Goal: Information Seeking & Learning: Learn about a topic

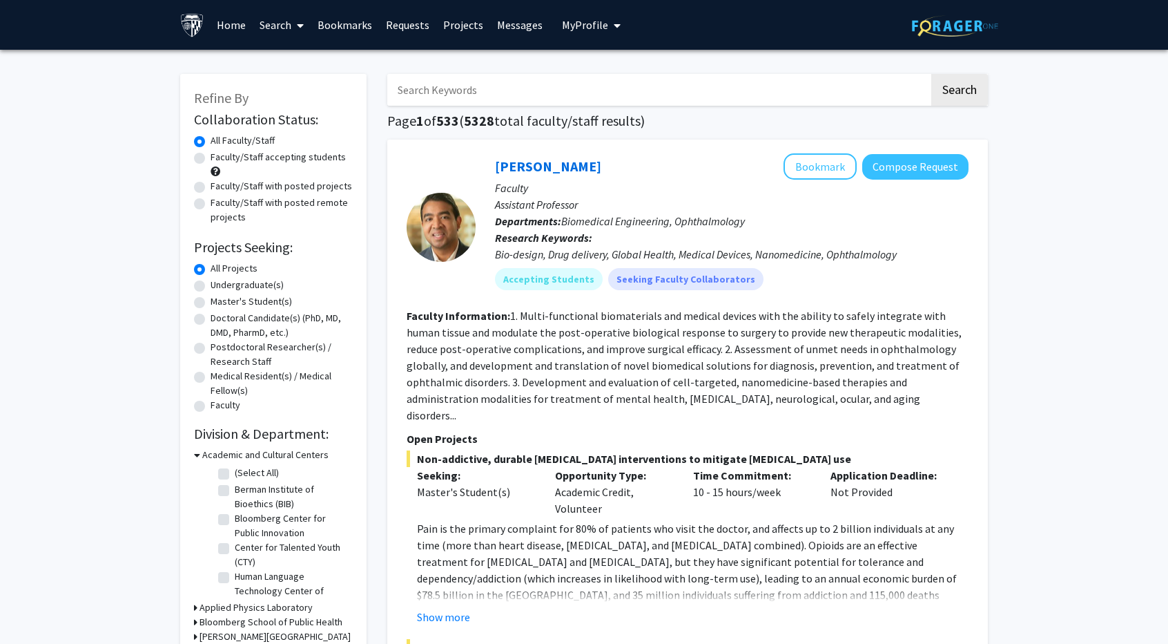
click at [211, 162] on label "Faculty/Staff accepting students" at bounding box center [278, 157] width 135 height 15
click at [211, 159] on input "Faculty/Staff accepting students" at bounding box center [215, 154] width 9 height 9
radio input "true"
click at [211, 300] on label "Master's Student(s)" at bounding box center [251, 301] width 81 height 15
click at [211, 300] on input "Master's Student(s)" at bounding box center [215, 298] width 9 height 9
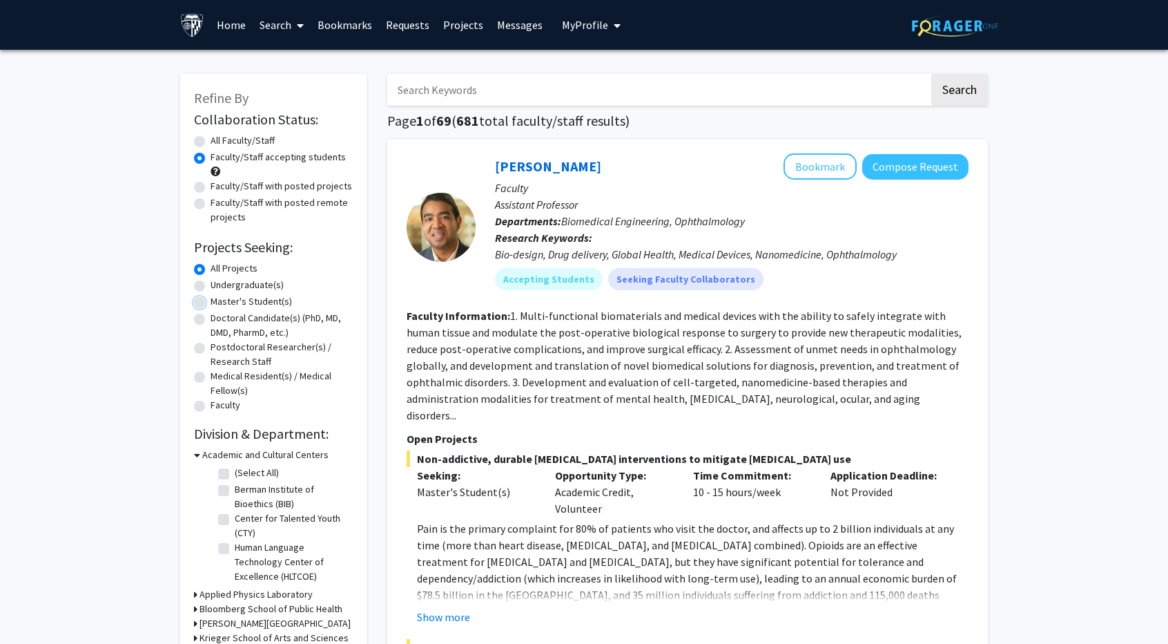
radio input "true"
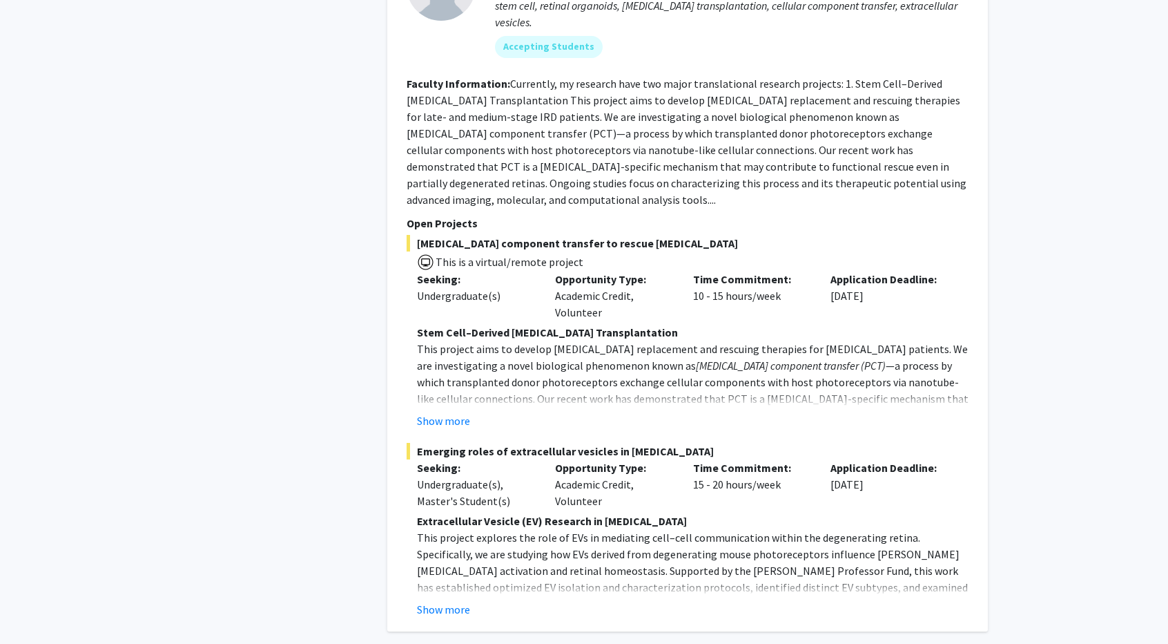
scroll to position [6413, 0]
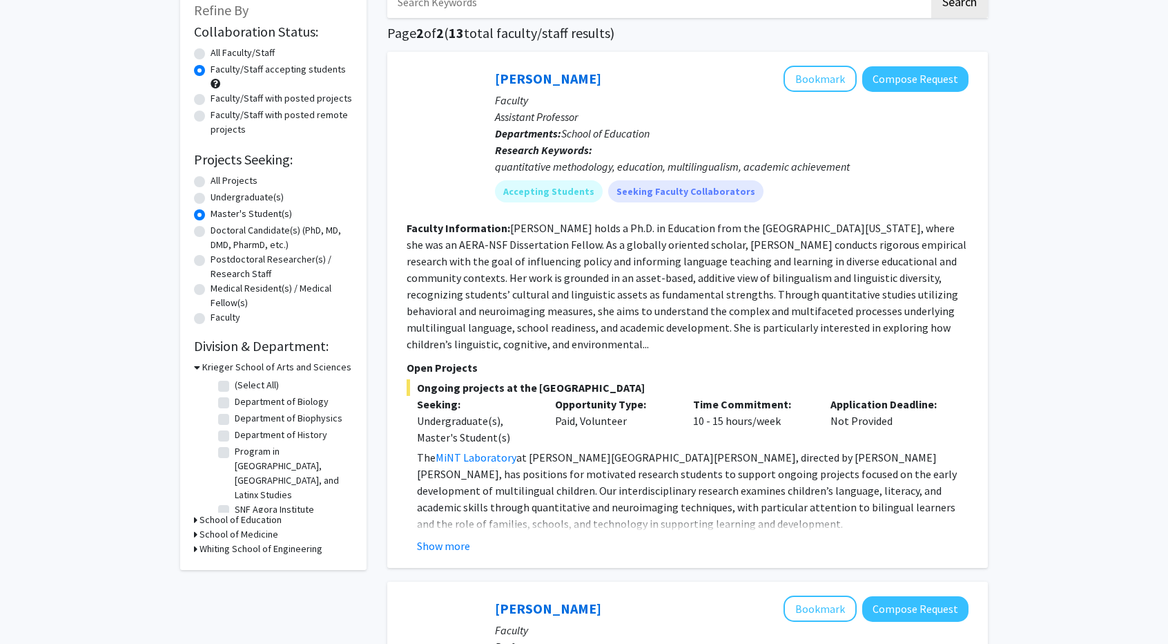
scroll to position [90, 0]
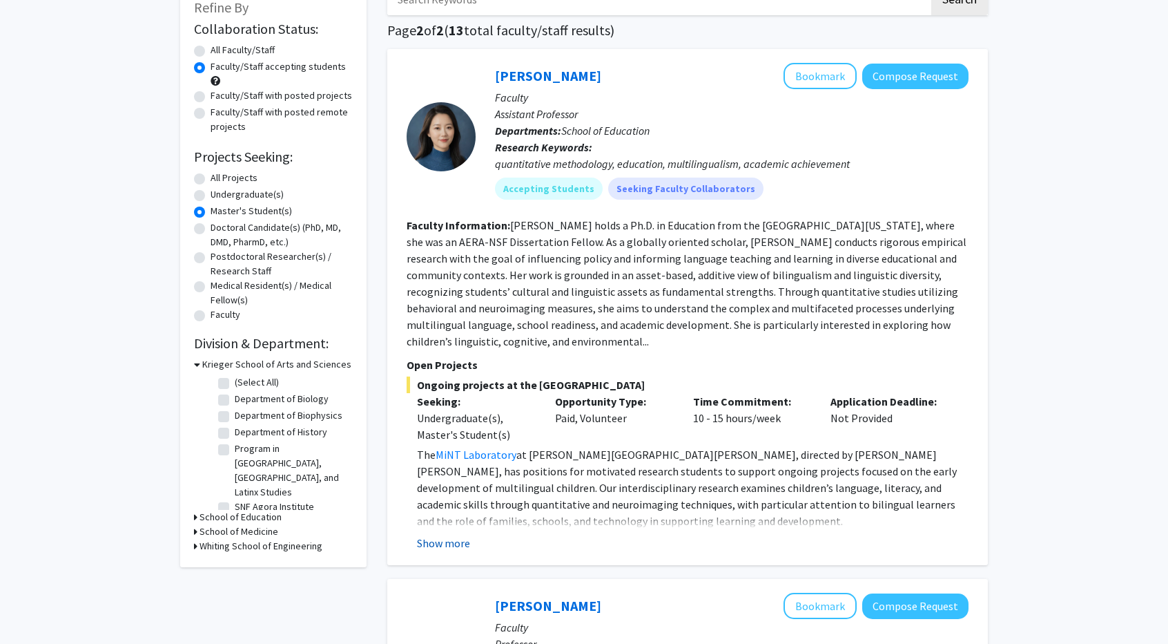
click at [450, 539] on button "Show more" at bounding box center [443, 543] width 53 height 17
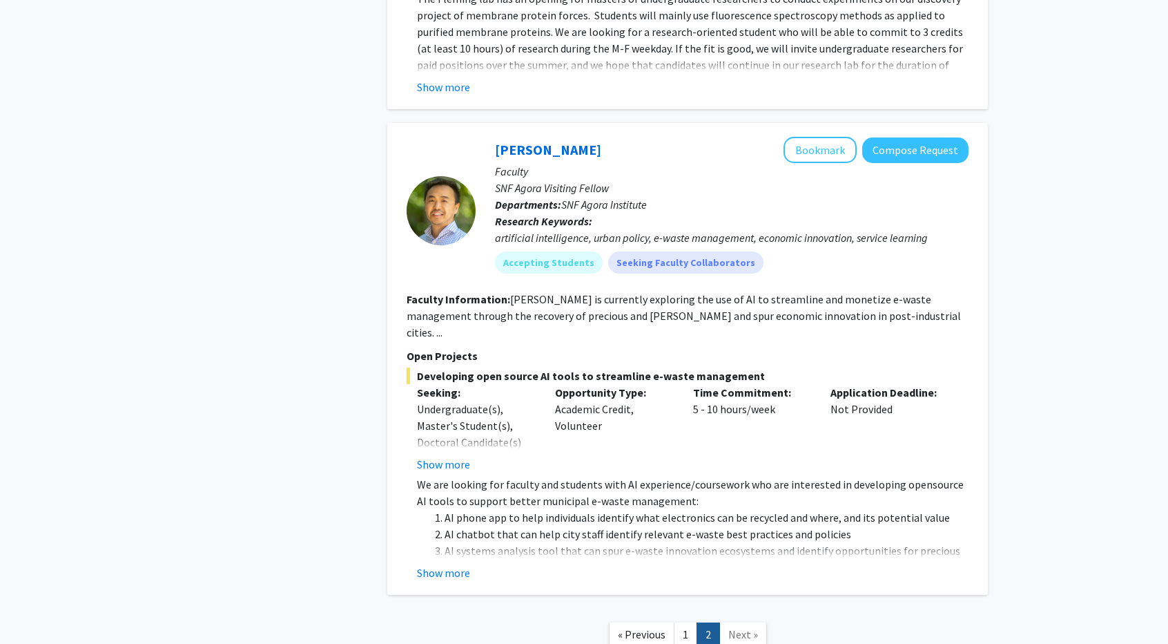
scroll to position [1294, 0]
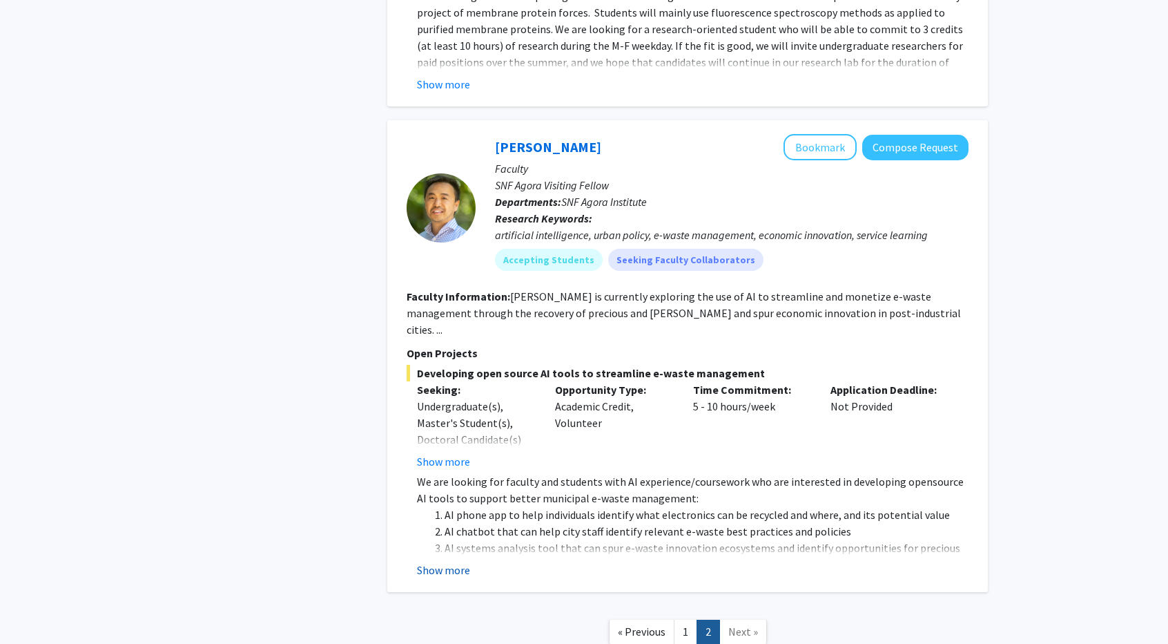
click at [443, 561] on button "Show more" at bounding box center [443, 569] width 53 height 17
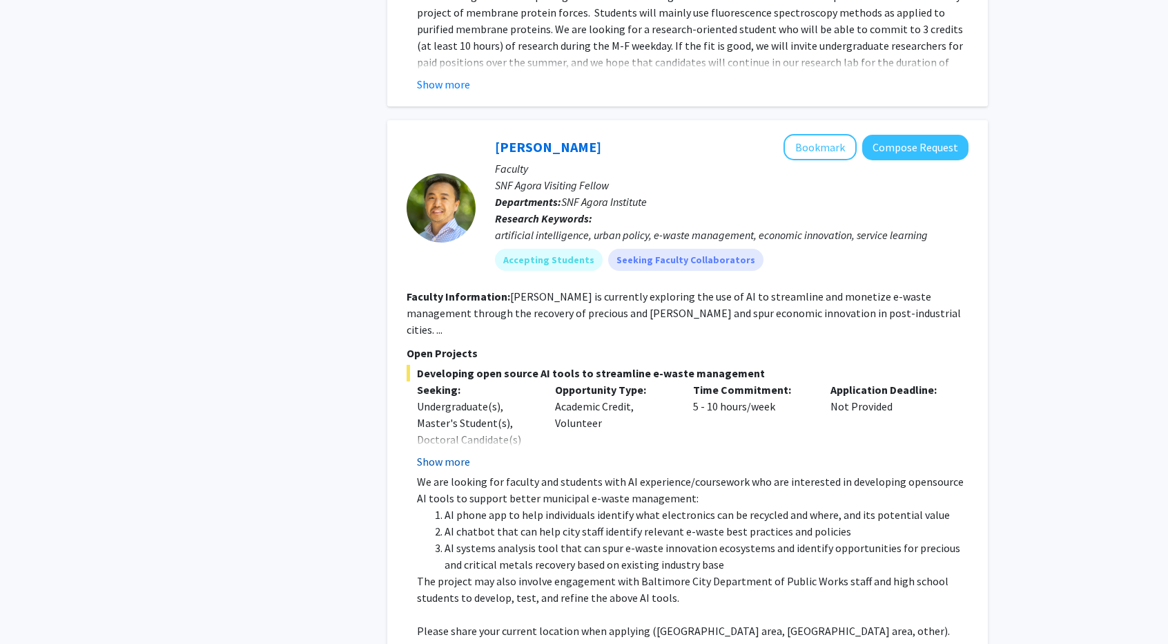
click at [445, 453] on button "Show more" at bounding box center [443, 461] width 53 height 17
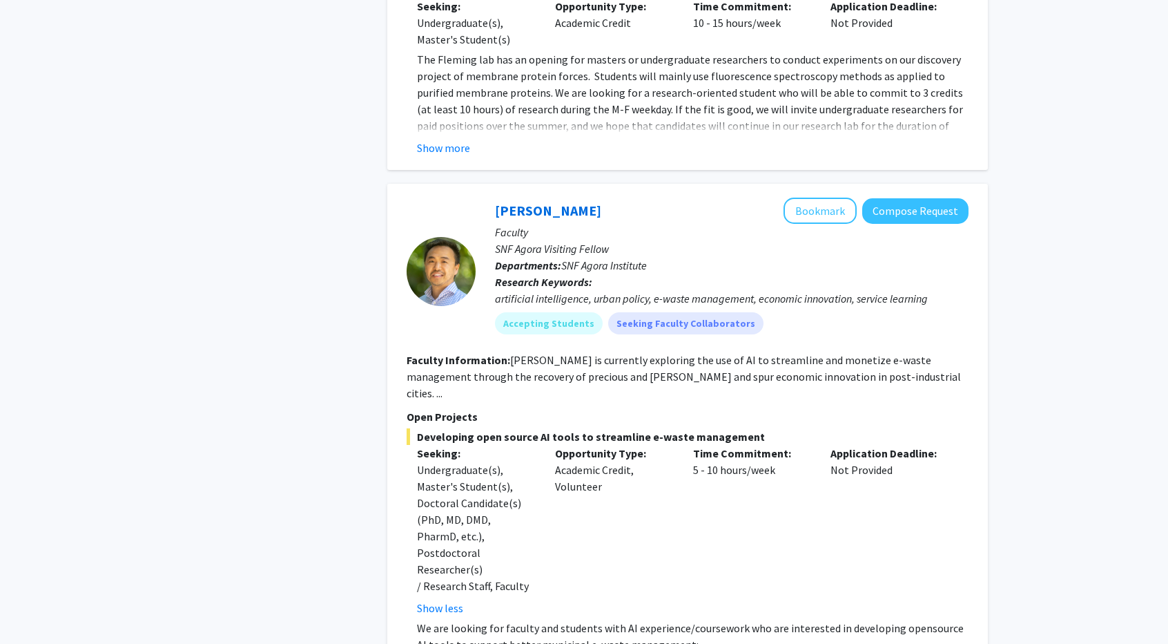
scroll to position [1511, 0]
